Goal: Transaction & Acquisition: Purchase product/service

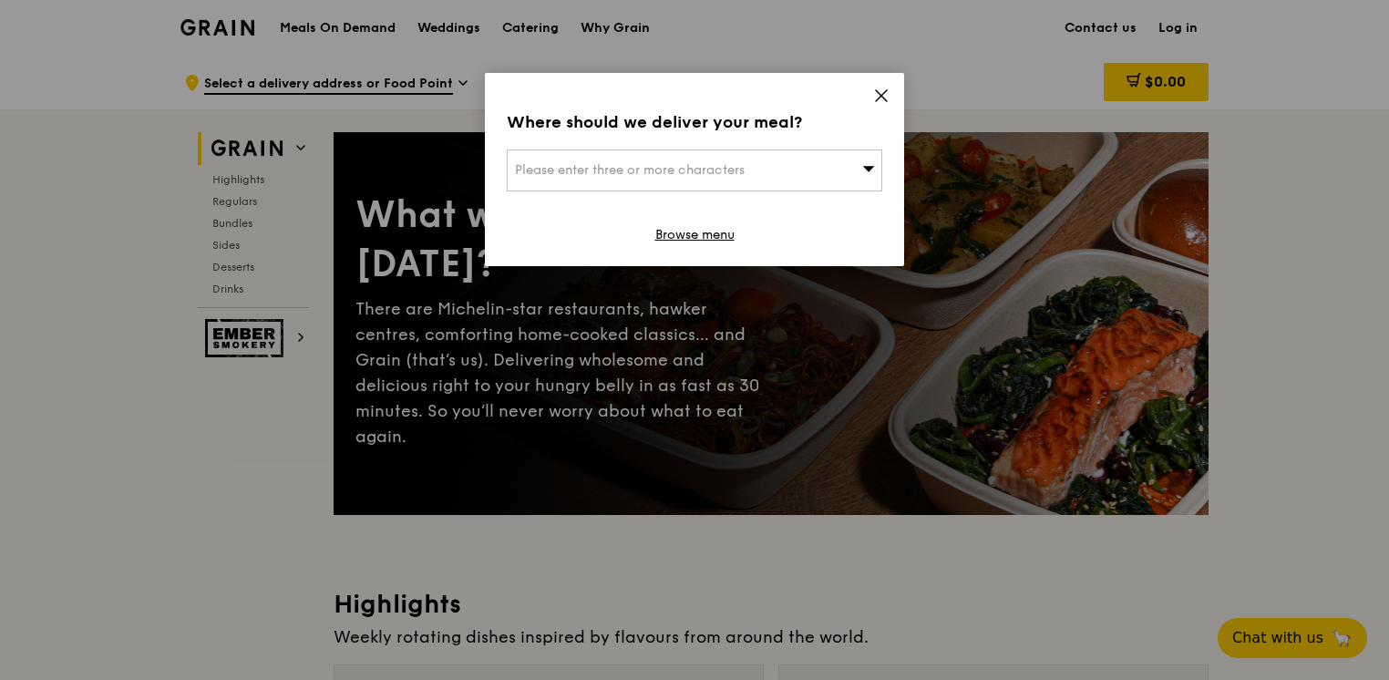
click at [890, 98] on div "Where should we deliver your meal? Please enter three or more characters Browse…" at bounding box center [694, 169] width 419 height 193
click at [876, 97] on icon at bounding box center [881, 96] width 16 height 16
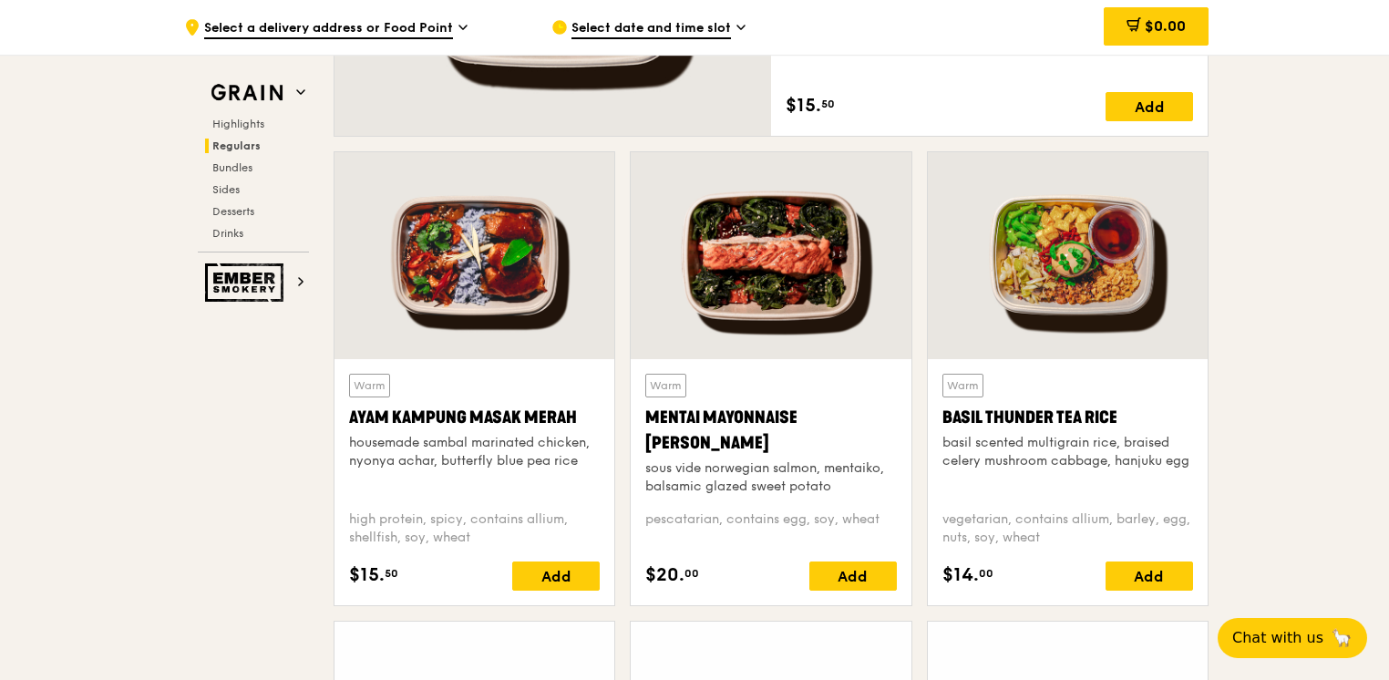
scroll to position [1714, 0]
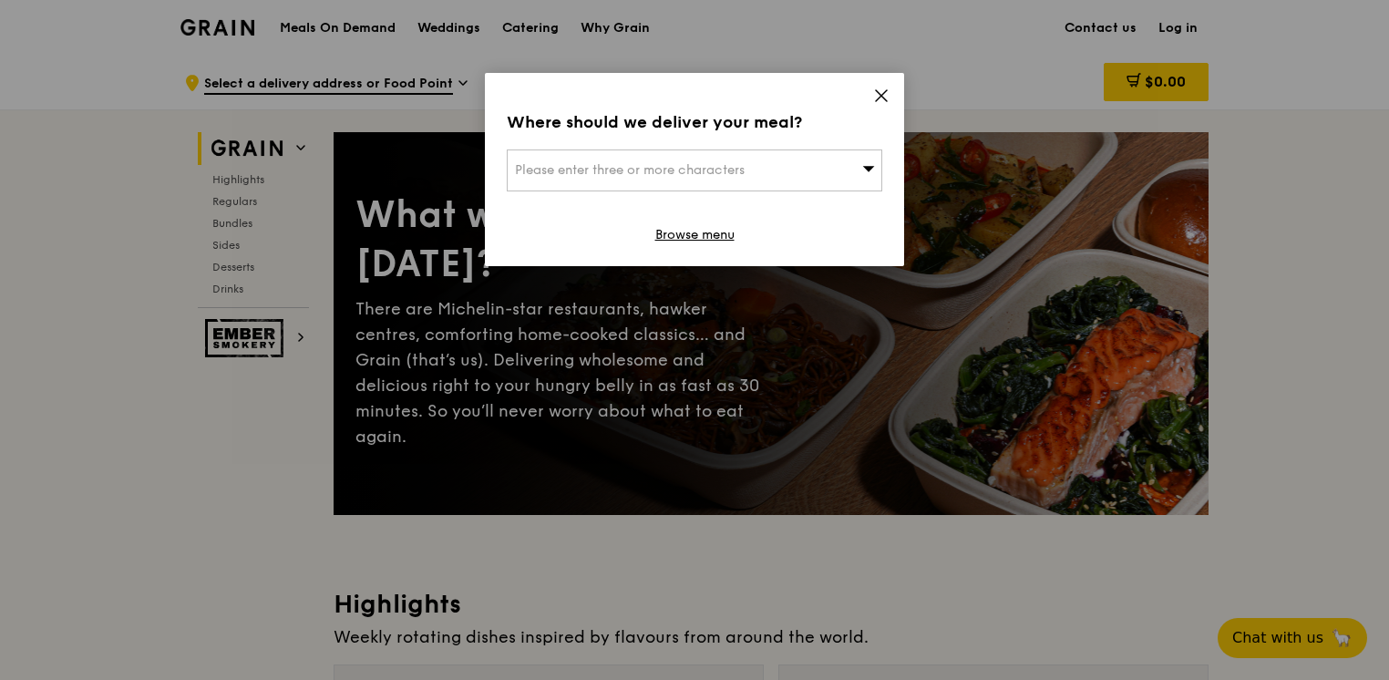
click at [873, 94] on icon at bounding box center [881, 96] width 16 height 16
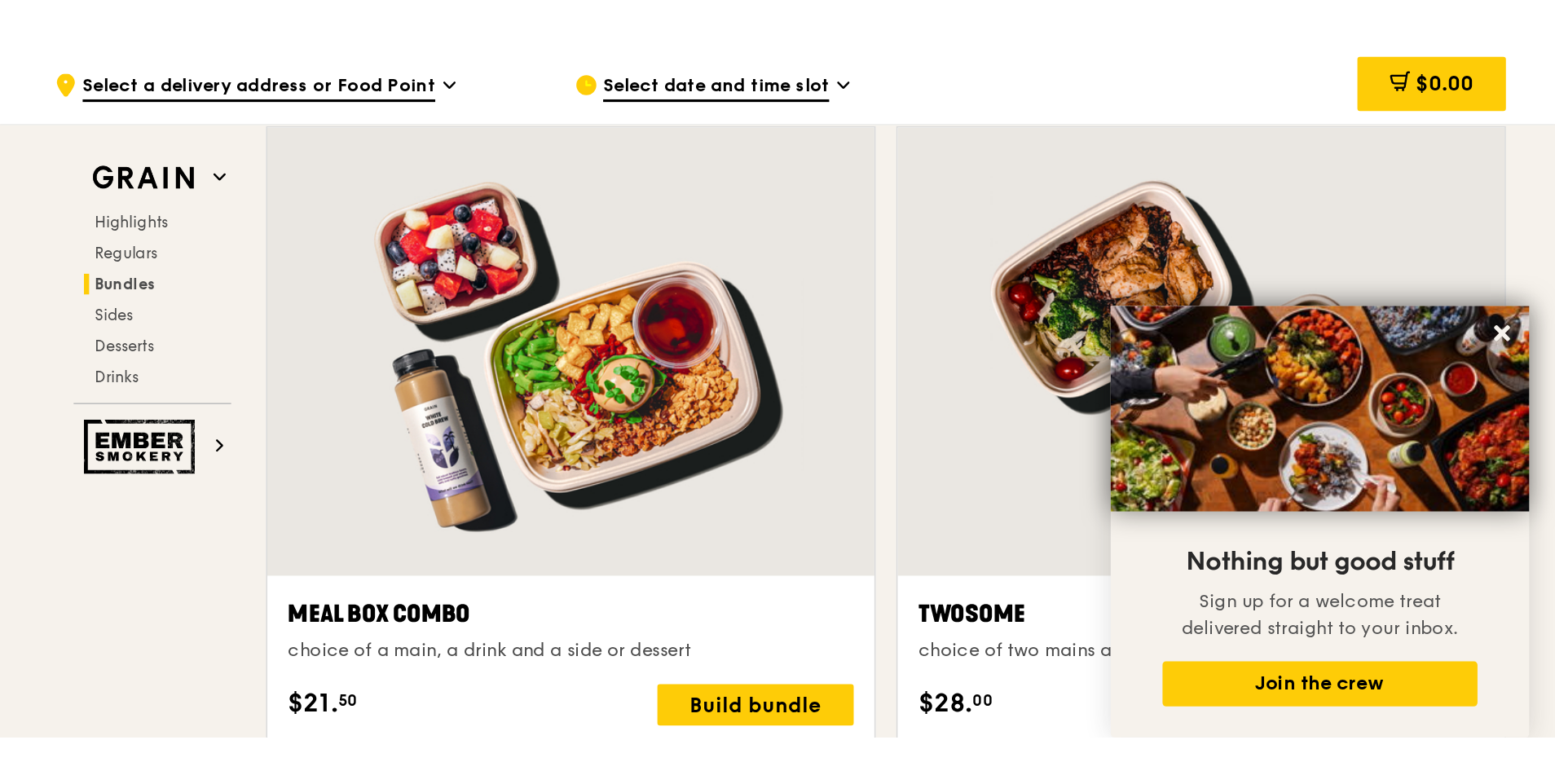
scroll to position [2356, 0]
